Goal: Check status

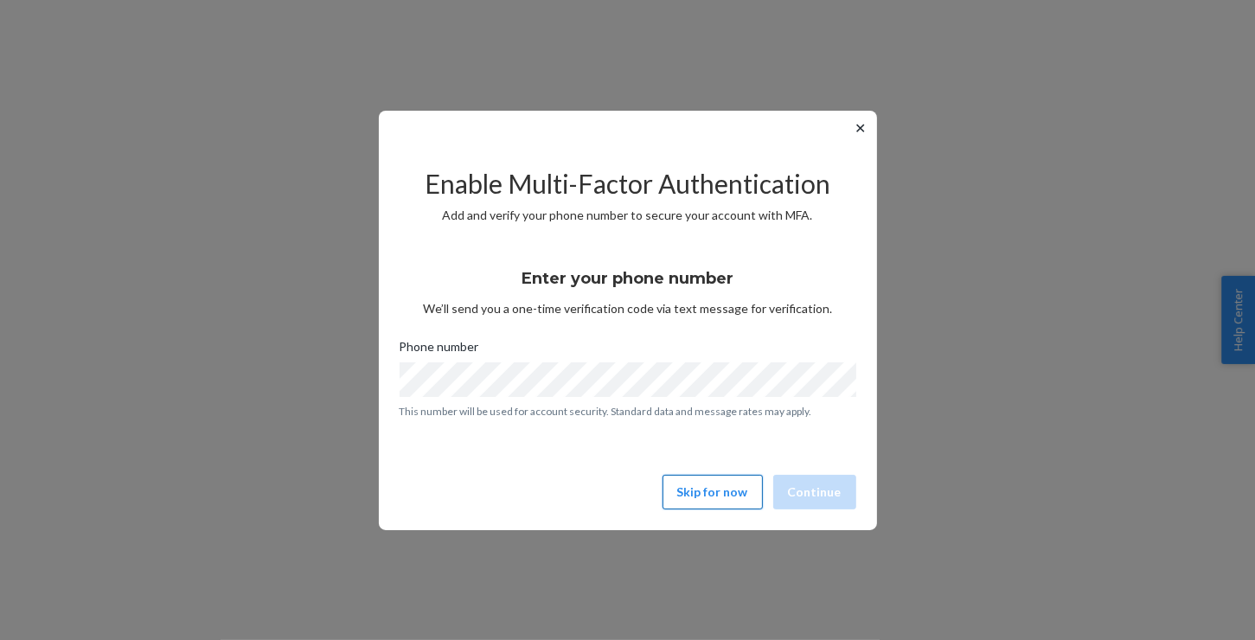
click at [725, 486] on button "Skip for now" at bounding box center [713, 492] width 100 height 35
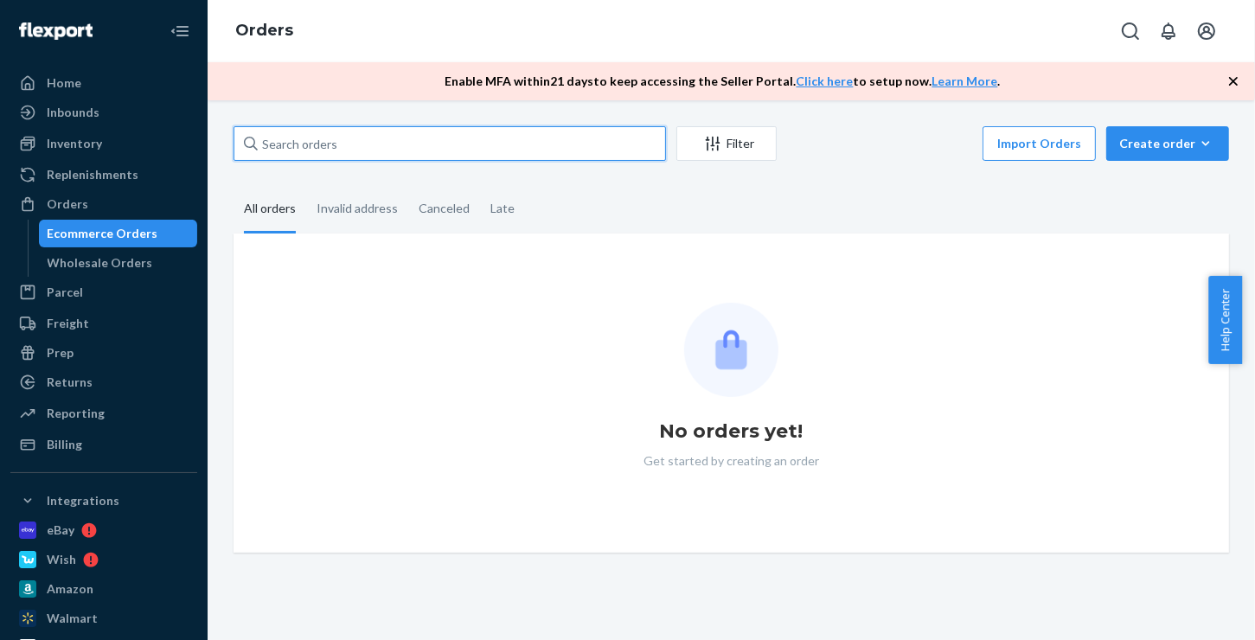
click at [327, 144] on input "text" at bounding box center [450, 143] width 433 height 35
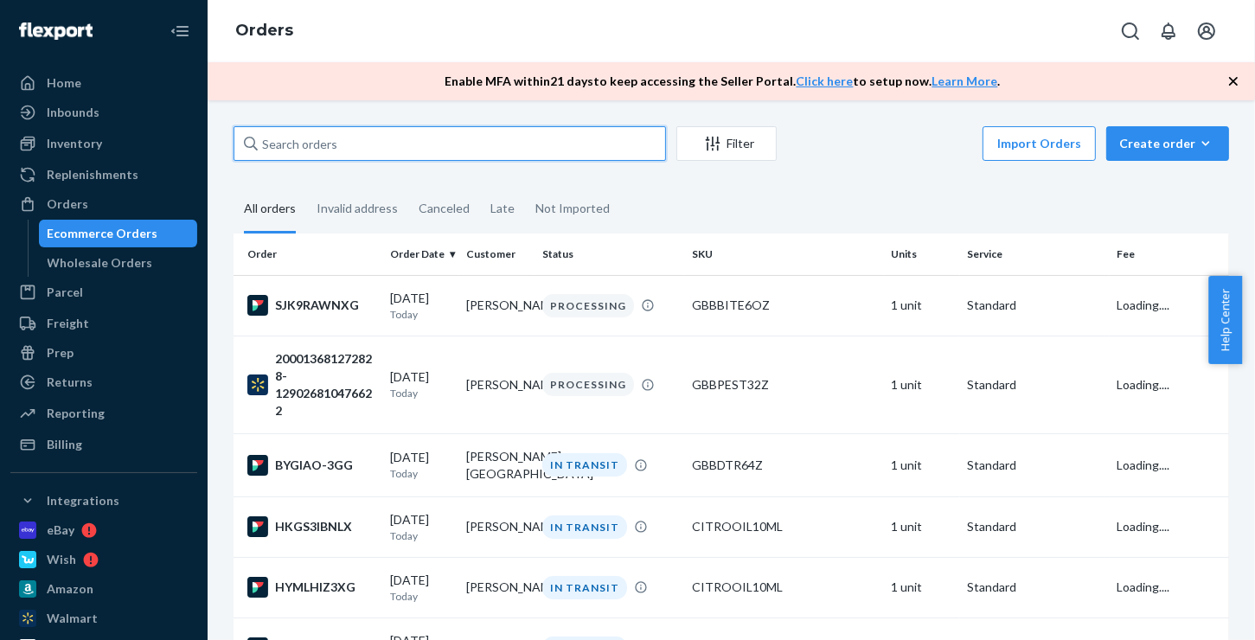
paste input "[PERSON_NAME]"
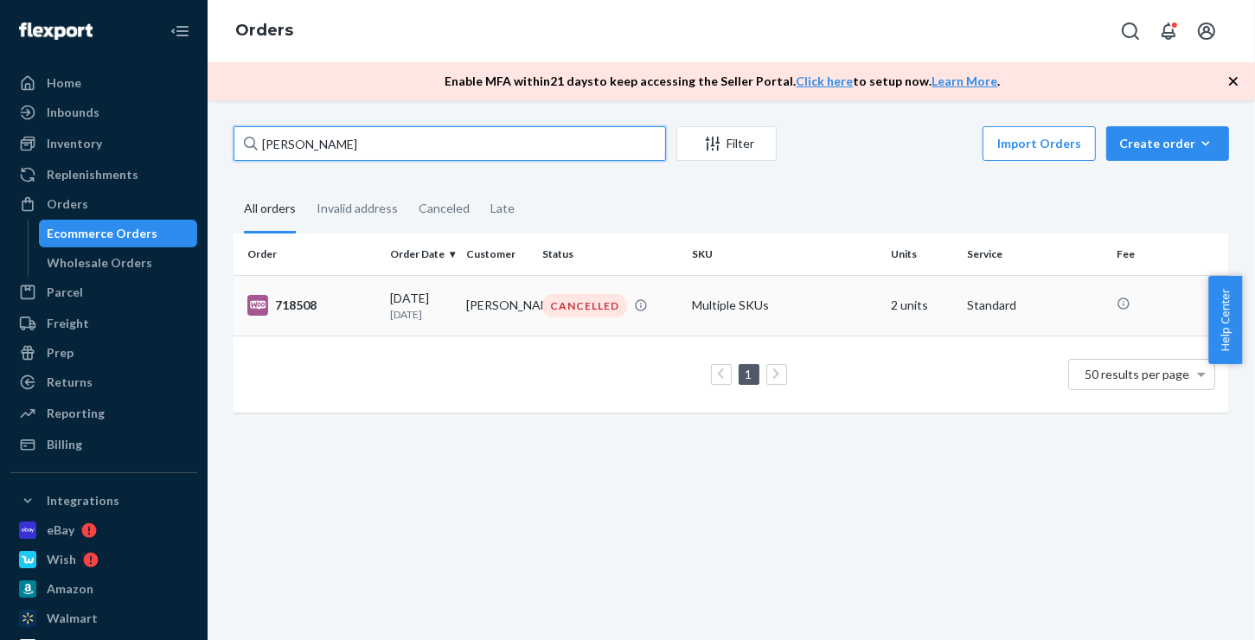
type input "[PERSON_NAME]"
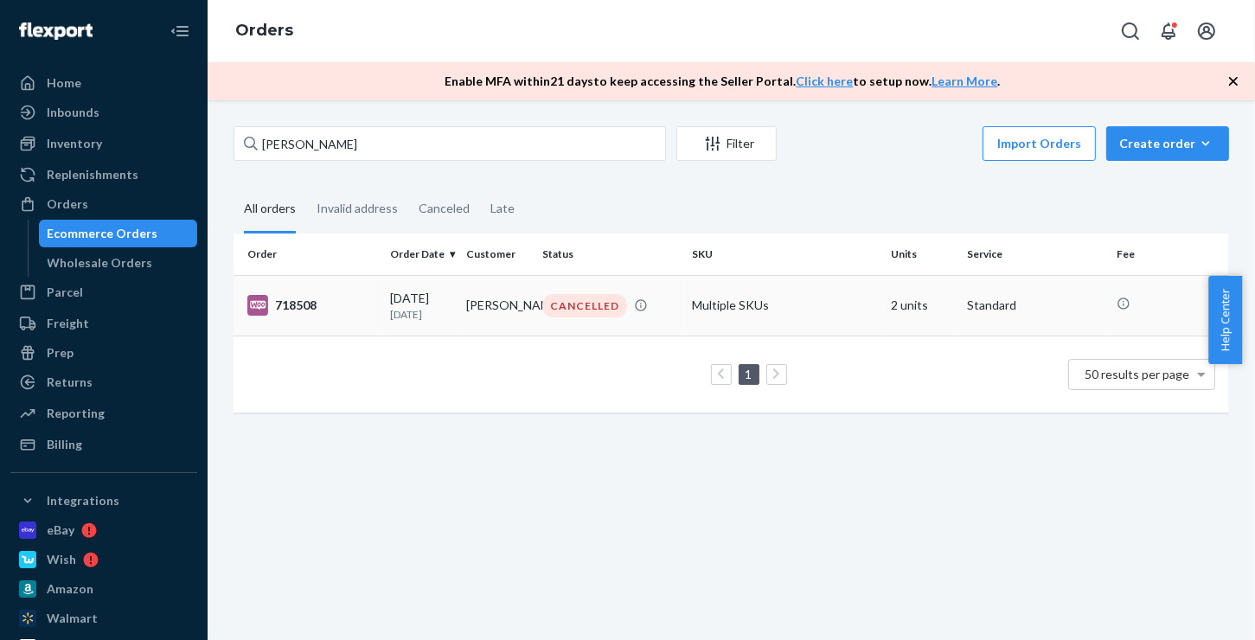
click at [304, 301] on div "718508" at bounding box center [311, 305] width 129 height 21
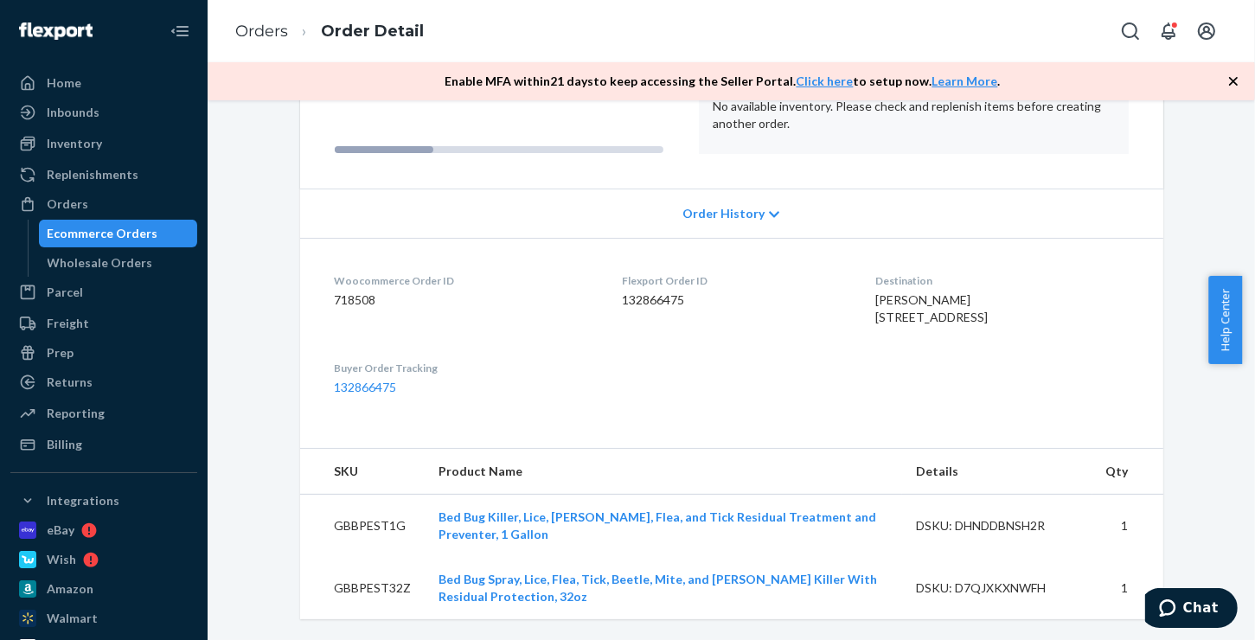
scroll to position [268, 0]
click at [68, 142] on div "Inventory" at bounding box center [74, 143] width 55 height 17
